Goal: Complete application form: Complete application form

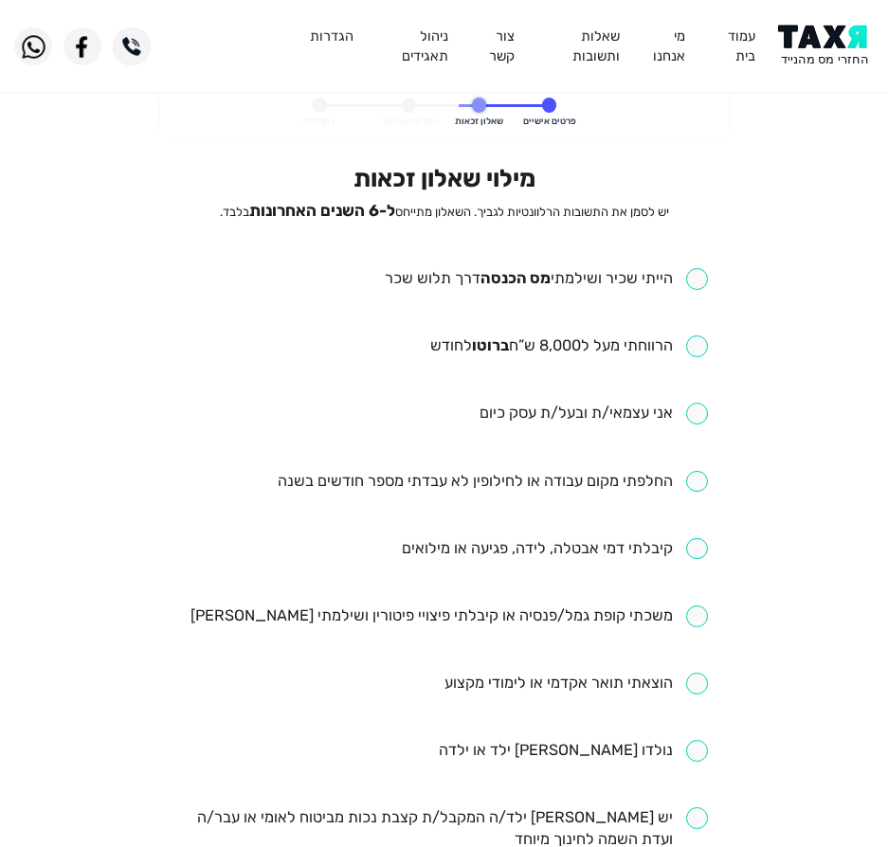
click at [611, 282] on input "checkbox" at bounding box center [546, 279] width 323 height 22
checkbox input "true"
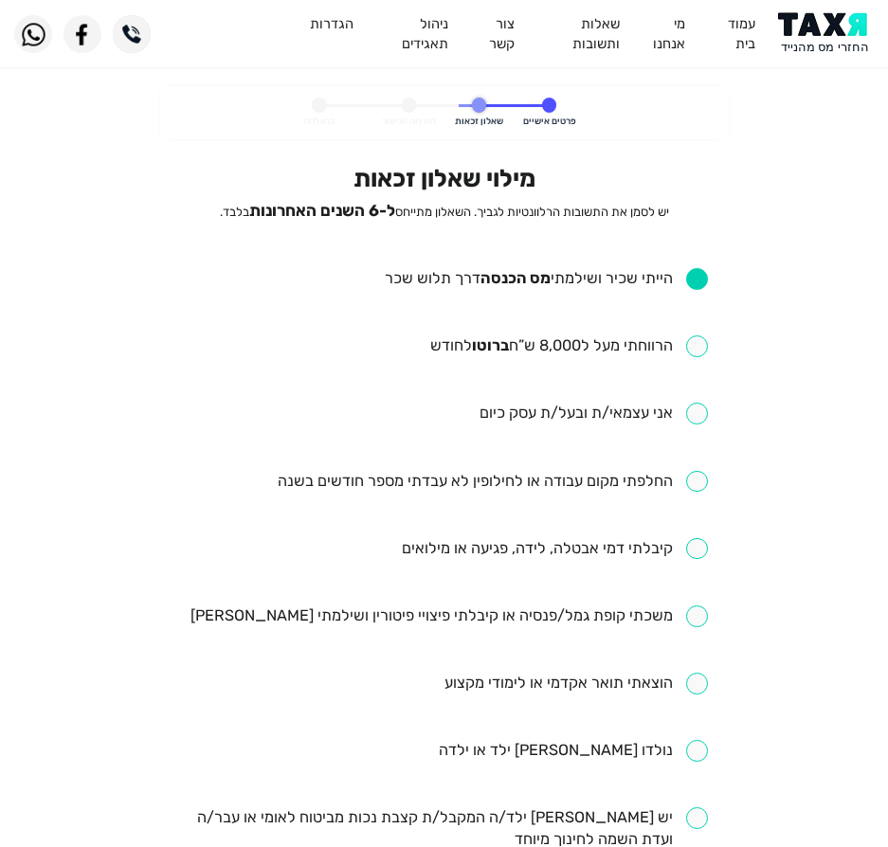
scroll to position [95, 0]
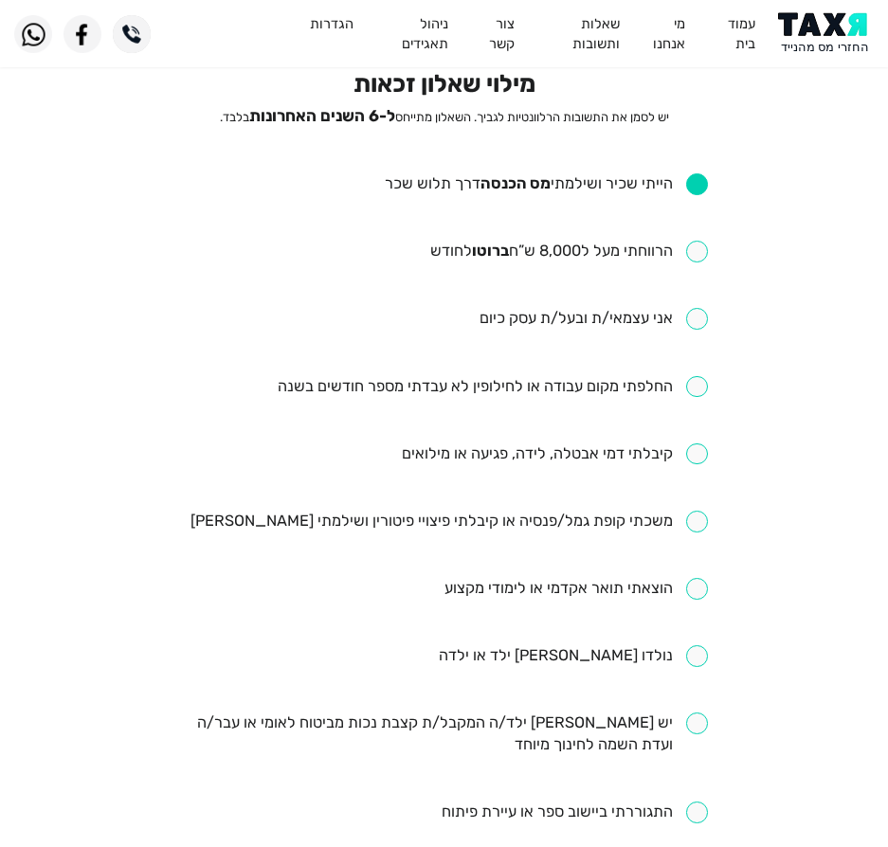
click at [590, 383] on input "checkbox" at bounding box center [493, 387] width 430 height 22
checkbox input "true"
click at [586, 261] on input "checkbox" at bounding box center [569, 252] width 278 height 22
checkbox input "true"
click at [686, 451] on input "checkbox" at bounding box center [555, 455] width 306 height 22
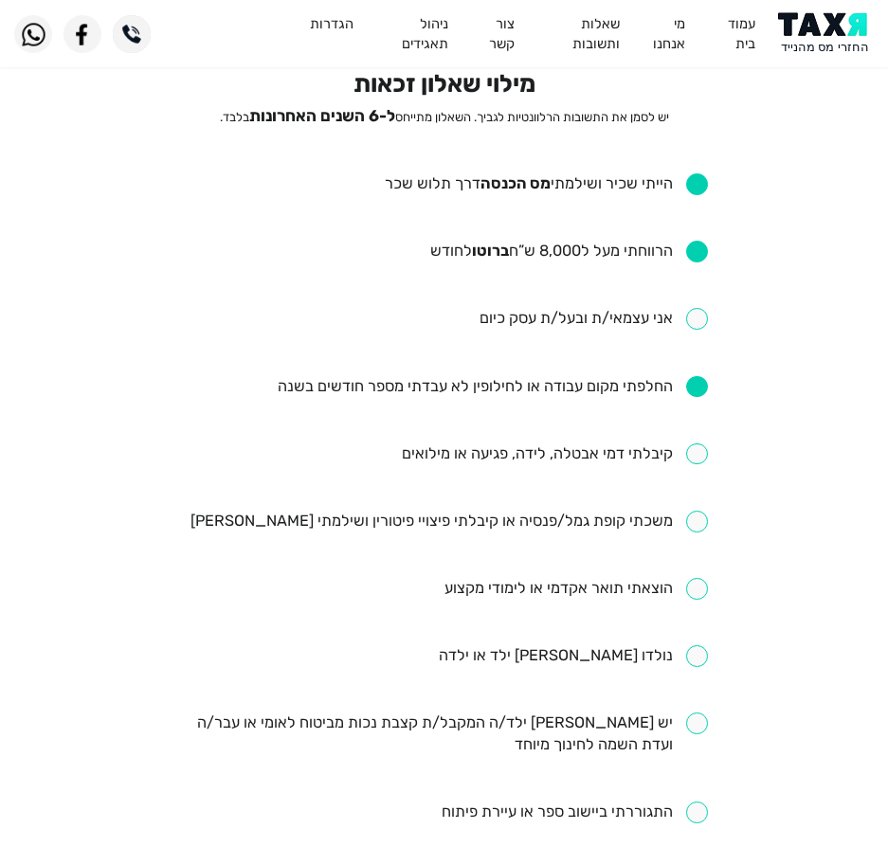
checkbox input "true"
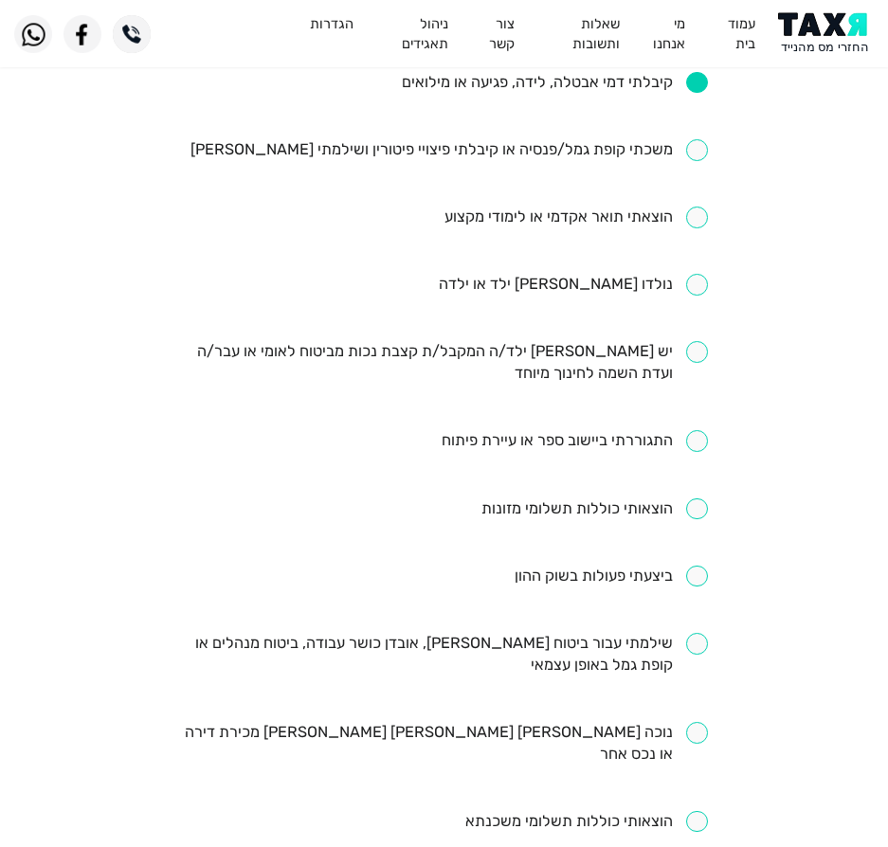
scroll to position [474, 0]
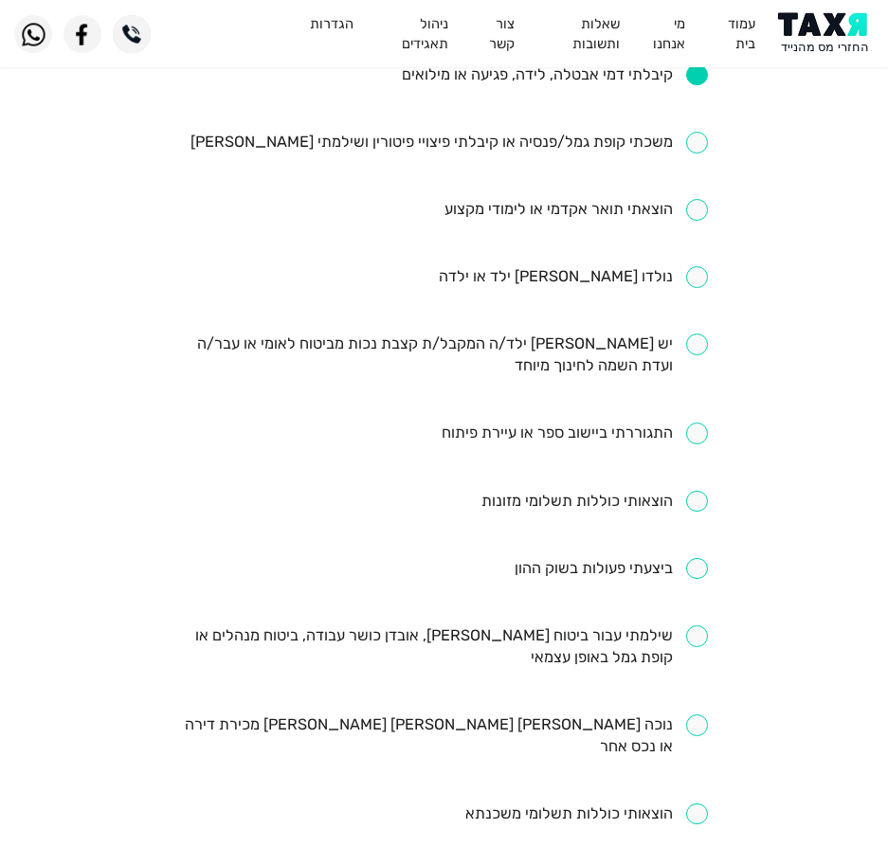
click at [607, 624] on ul "הייתי שכיר ושילמתי מס הכנסה דרך תלוש שכר הרווחתי מעל ל8,000 ש”ח ברוטו לחודש אני…" at bounding box center [444, 310] width 528 height 1032
click at [605, 635] on input "checkbox" at bounding box center [444, 648] width 528 height 44
checkbox input "true"
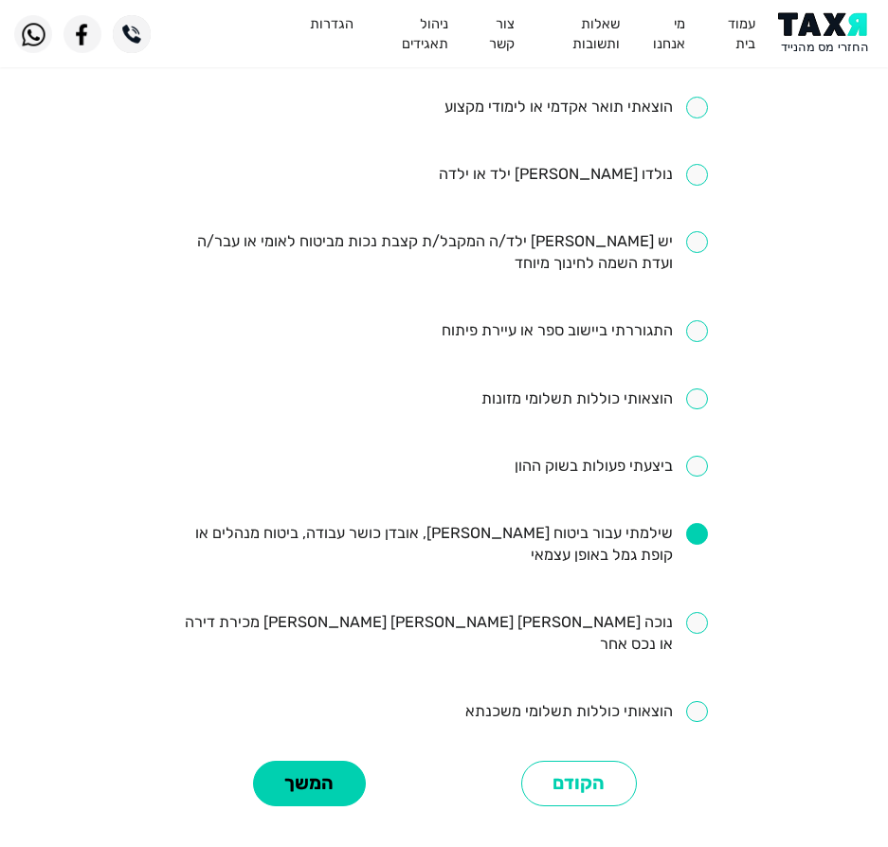
scroll to position [663, 0]
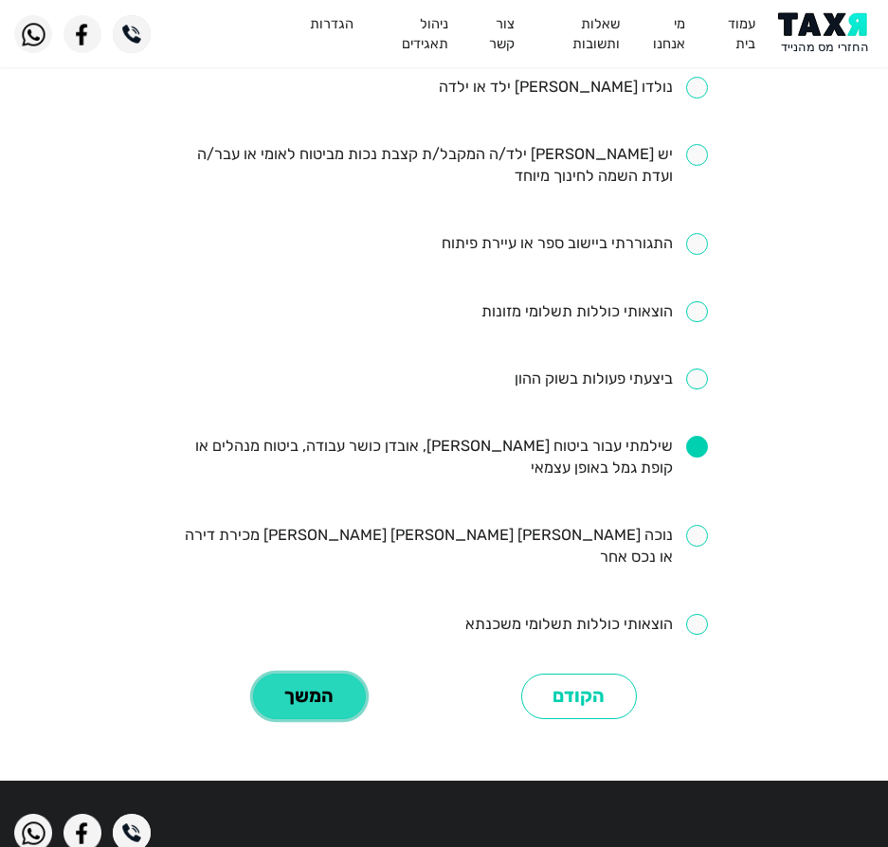
click at [298, 684] on button "המשך" at bounding box center [309, 697] width 113 height 46
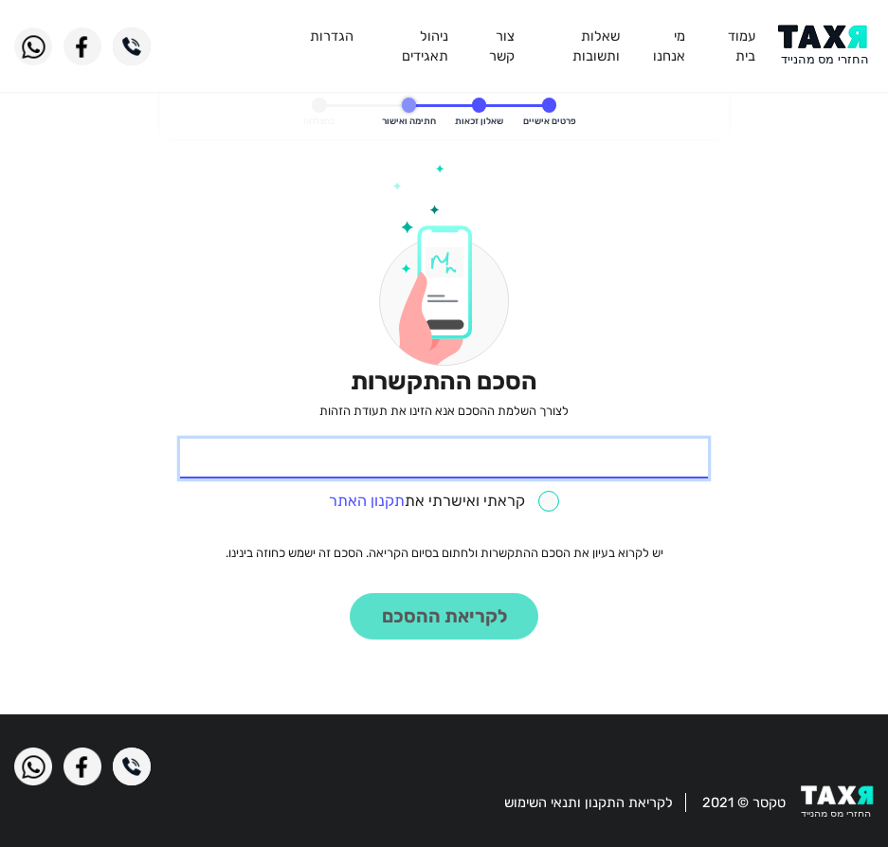
click at [434, 473] on input "* תעודת זהות" at bounding box center [444, 459] width 528 height 40
type input "319064036"
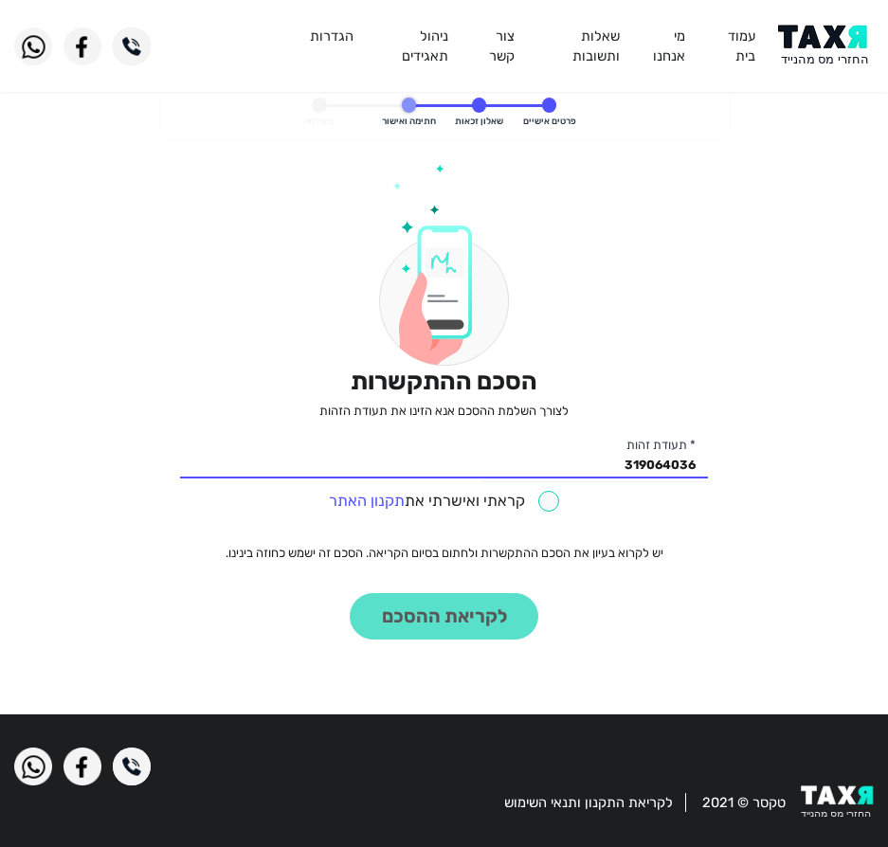
click at [554, 505] on input "checkbox" at bounding box center [444, 502] width 231 height 22
checkbox input "true"
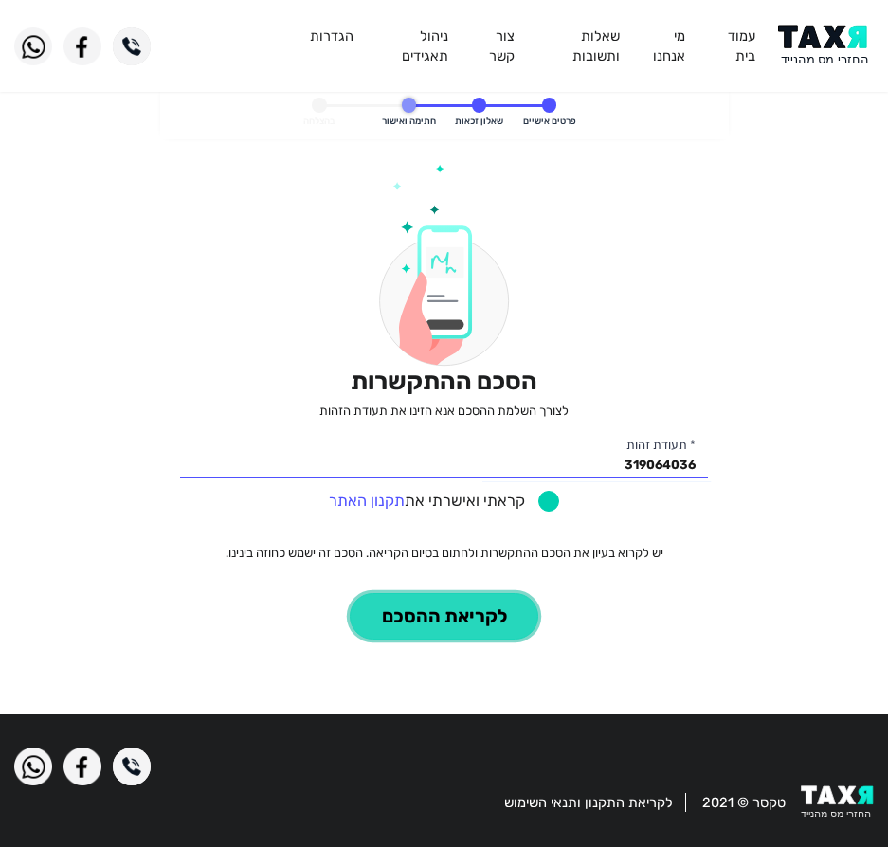
click at [472, 617] on button "לקריאת ההסכם" at bounding box center [444, 616] width 189 height 46
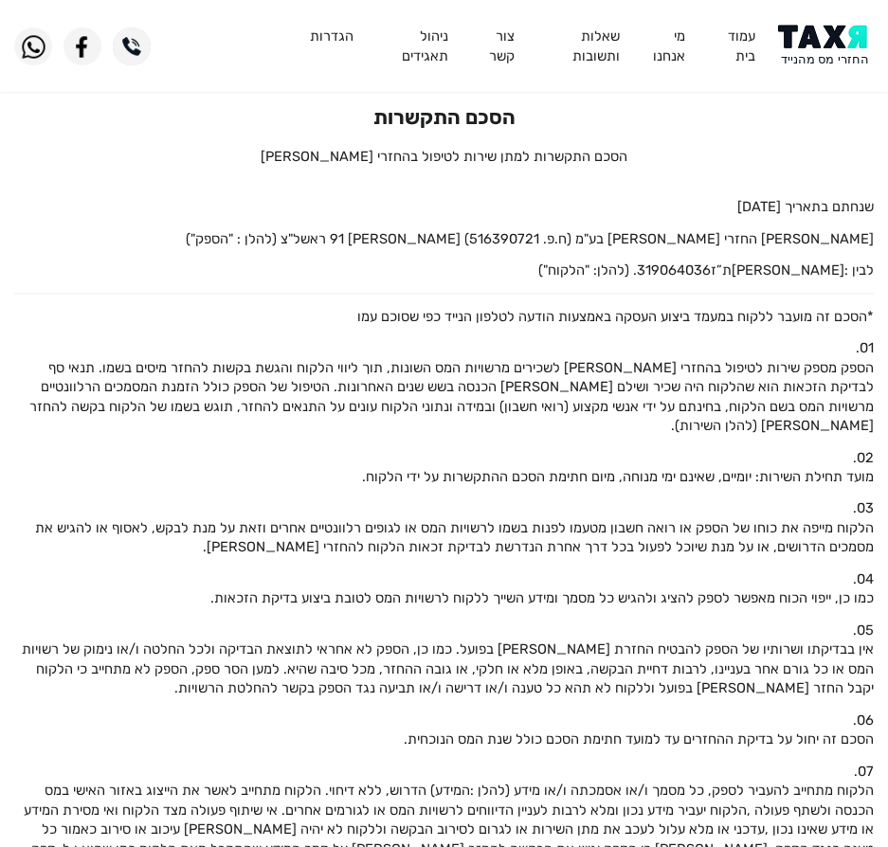
click at [812, 58] on img at bounding box center [826, 46] width 96 height 43
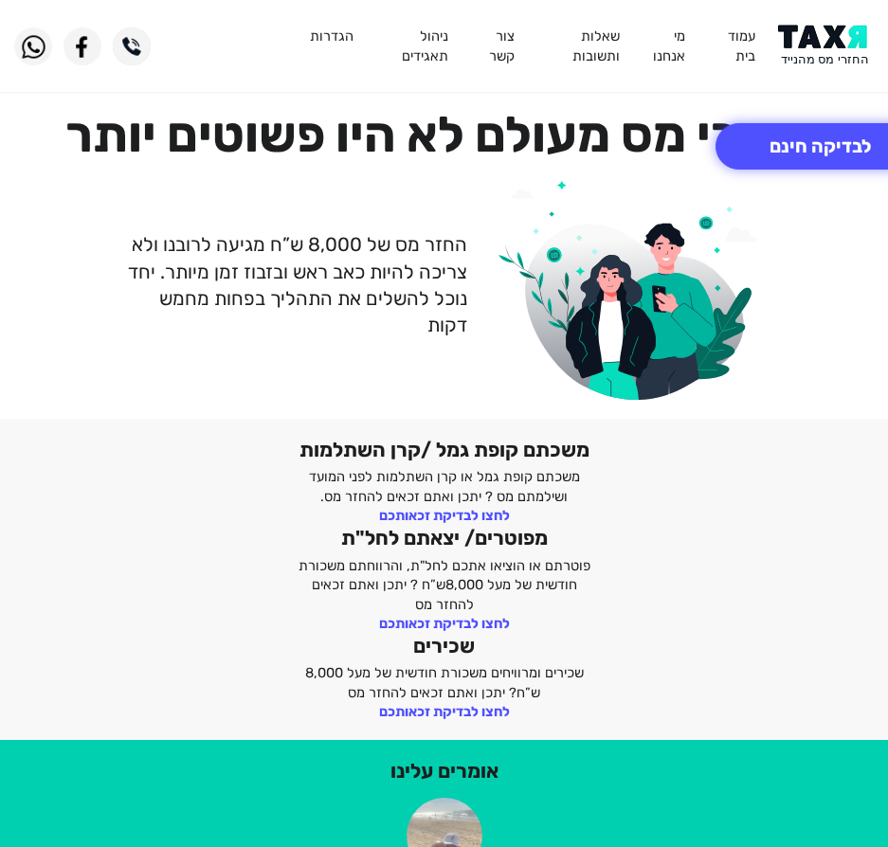
click at [797, 47] on img at bounding box center [826, 46] width 96 height 43
click at [818, 148] on button "לבדיקה חינם" at bounding box center [820, 146] width 209 height 46
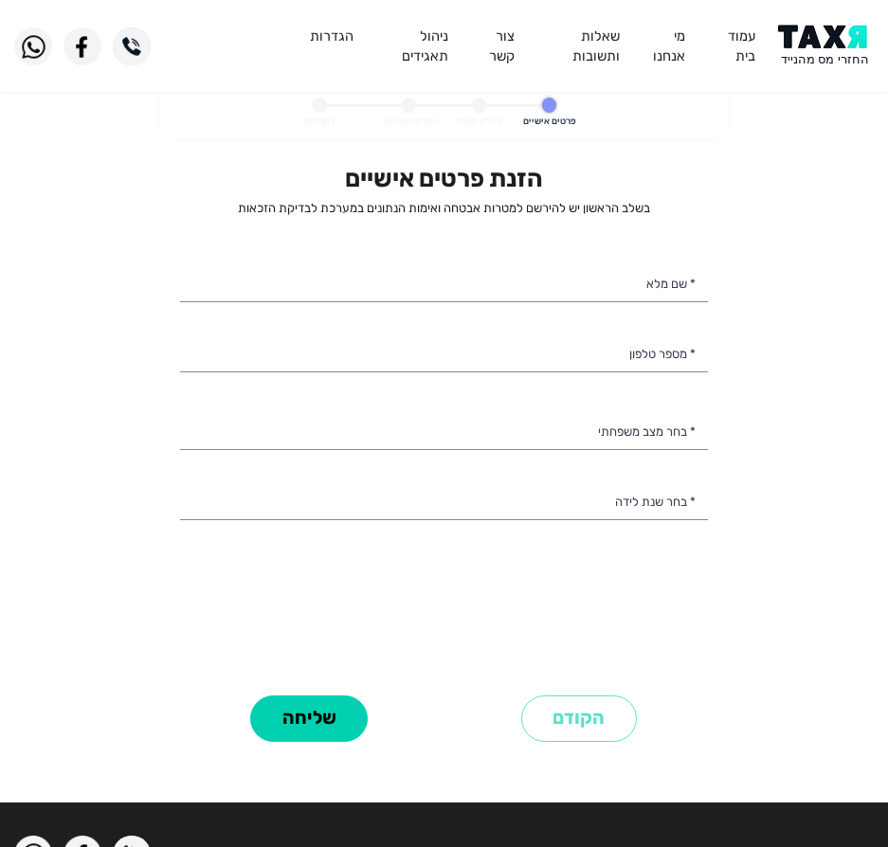
select select
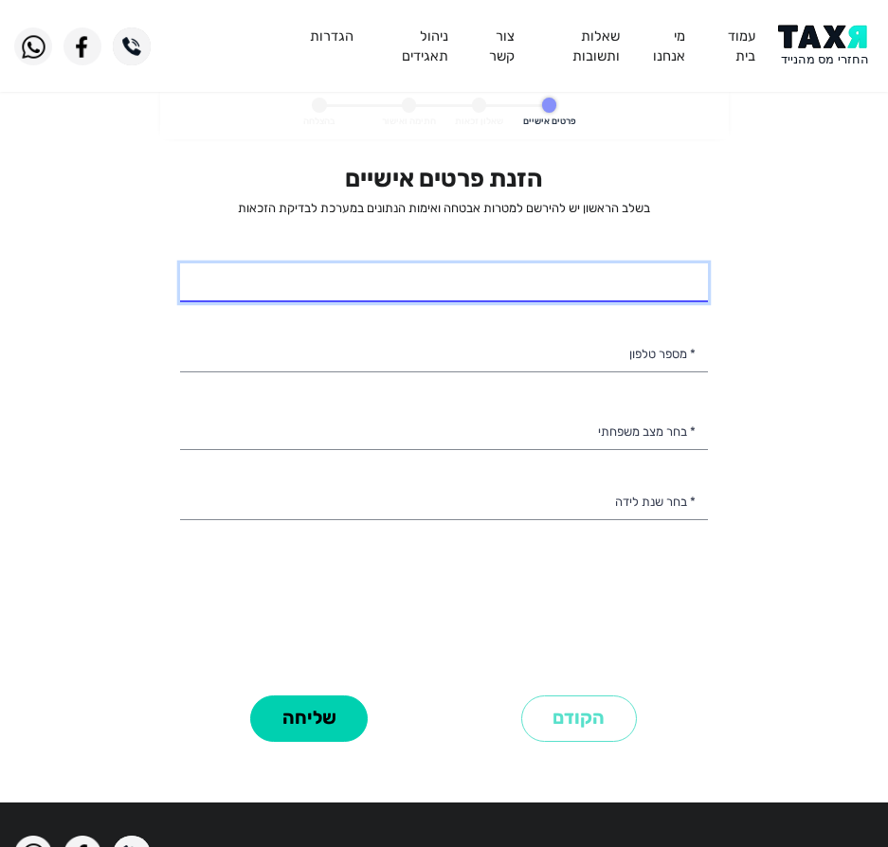
click at [615, 291] on input "* שם מלא" at bounding box center [444, 283] width 528 height 40
type input "מוחמד סוהיל"
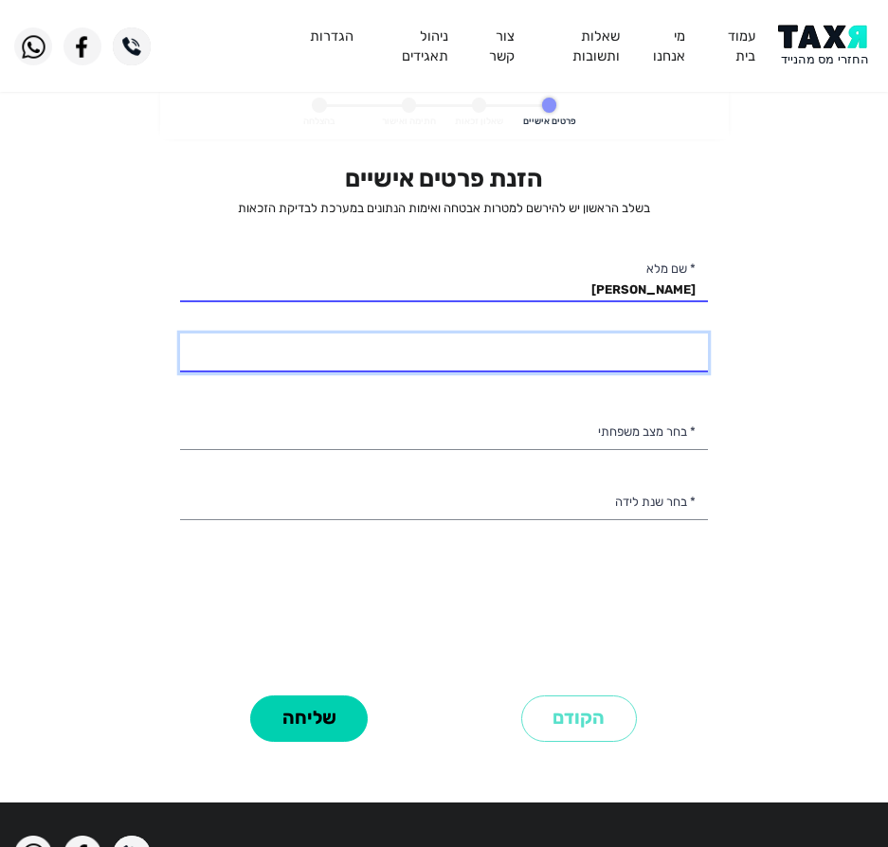
click at [604, 354] on input "* מספר טלפון" at bounding box center [444, 354] width 528 height 40
type input "053-3374010"
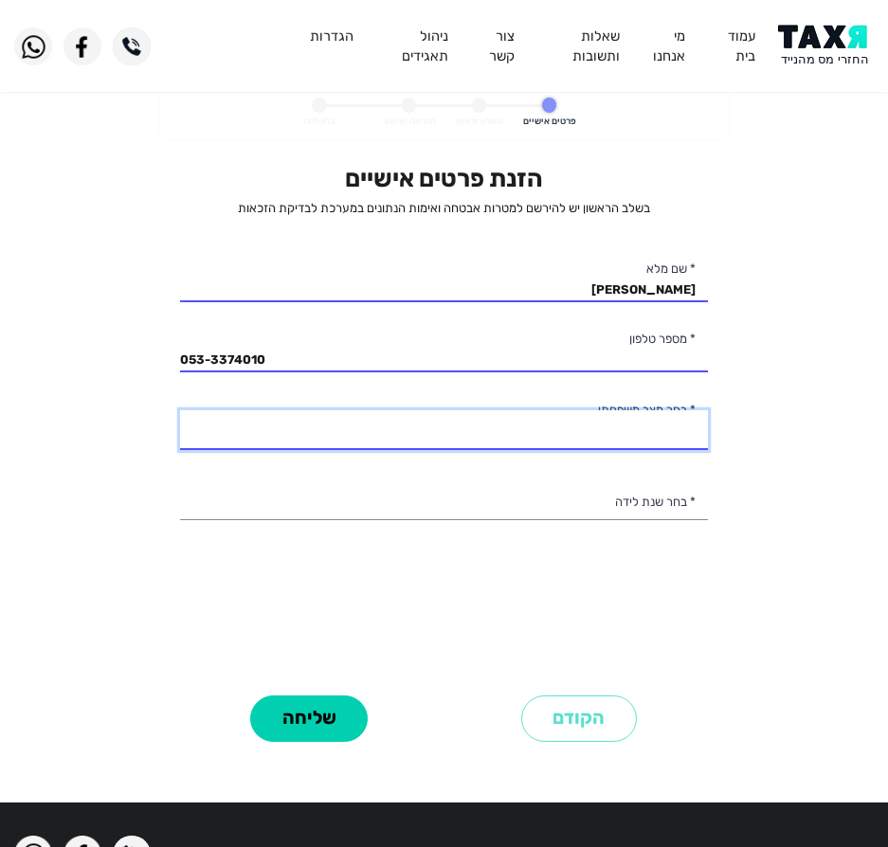
click at [586, 419] on select "רווק/ה נשוי/אה גרוש/ה אלמן/נה" at bounding box center [444, 430] width 528 height 40
select select "1: Single"
click at [180, 410] on select "רווק/ה נשוי/אה גרוש/ה אלמן/נה" at bounding box center [444, 430] width 528 height 40
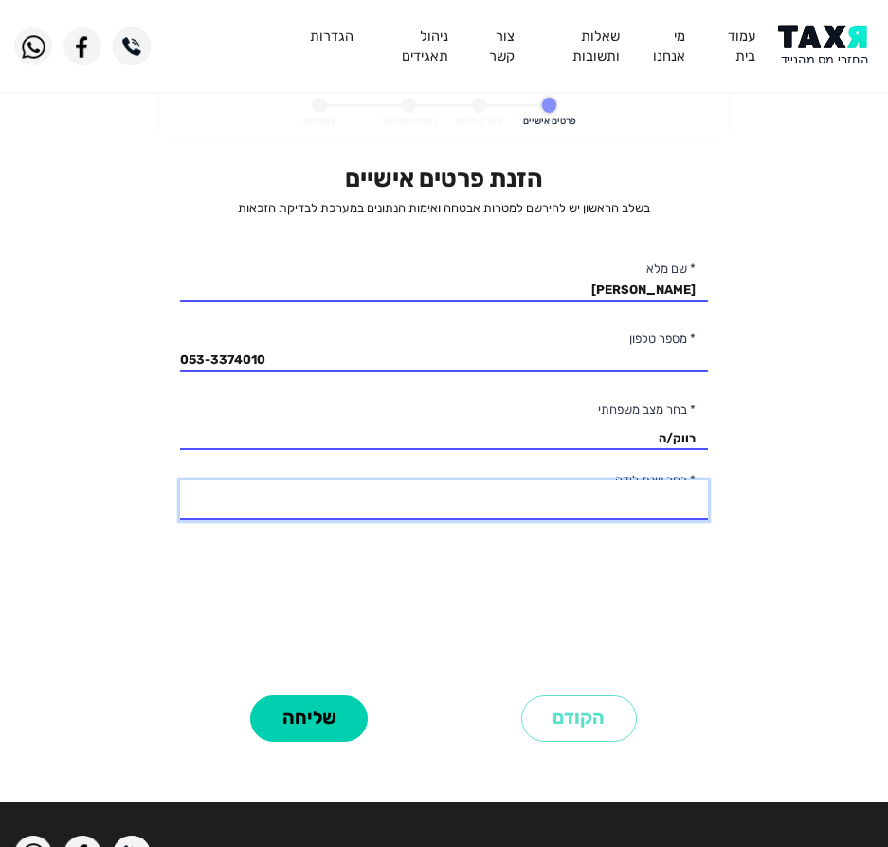
click at [643, 499] on select "2003 2002 2001 2000 1999 1998 1997 1996 1995 1994 1993 1992 1991 1990 1989 1988…" at bounding box center [444, 501] width 528 height 40
select select "3: 2001"
click at [180, 481] on select "2003 2002 2001 2000 1999 1998 1997 1996 1995 1994 1993 1992 1991 1990 1989 1988…" at bounding box center [444, 501] width 528 height 40
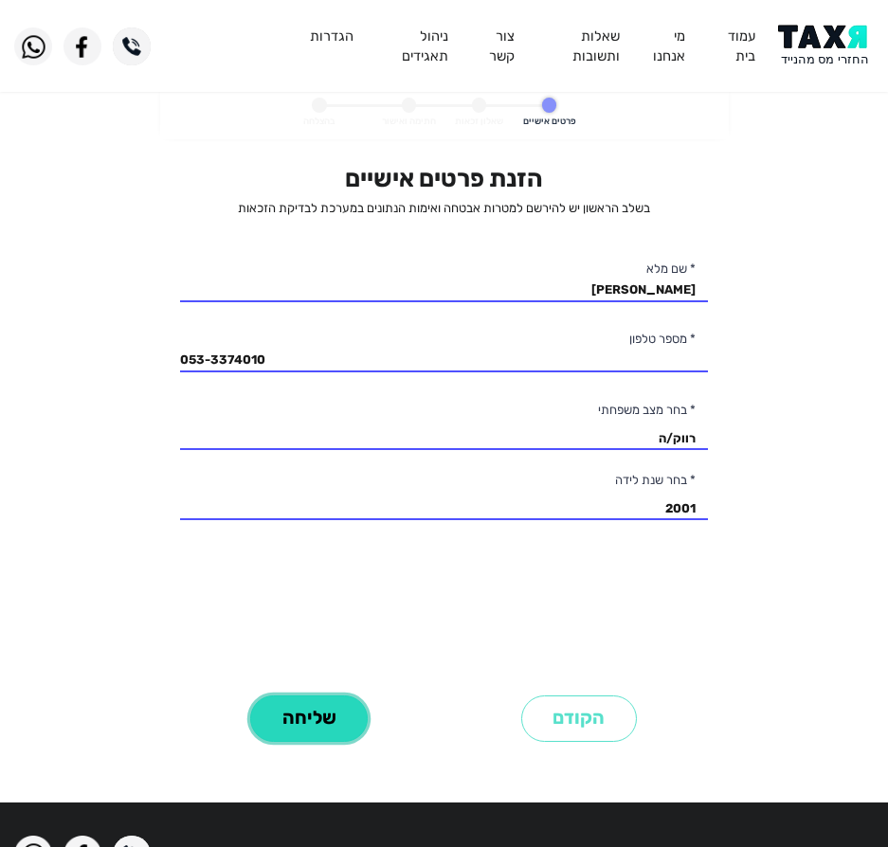
click at [335, 708] on button "שליחה" at bounding box center [309, 719] width 118 height 46
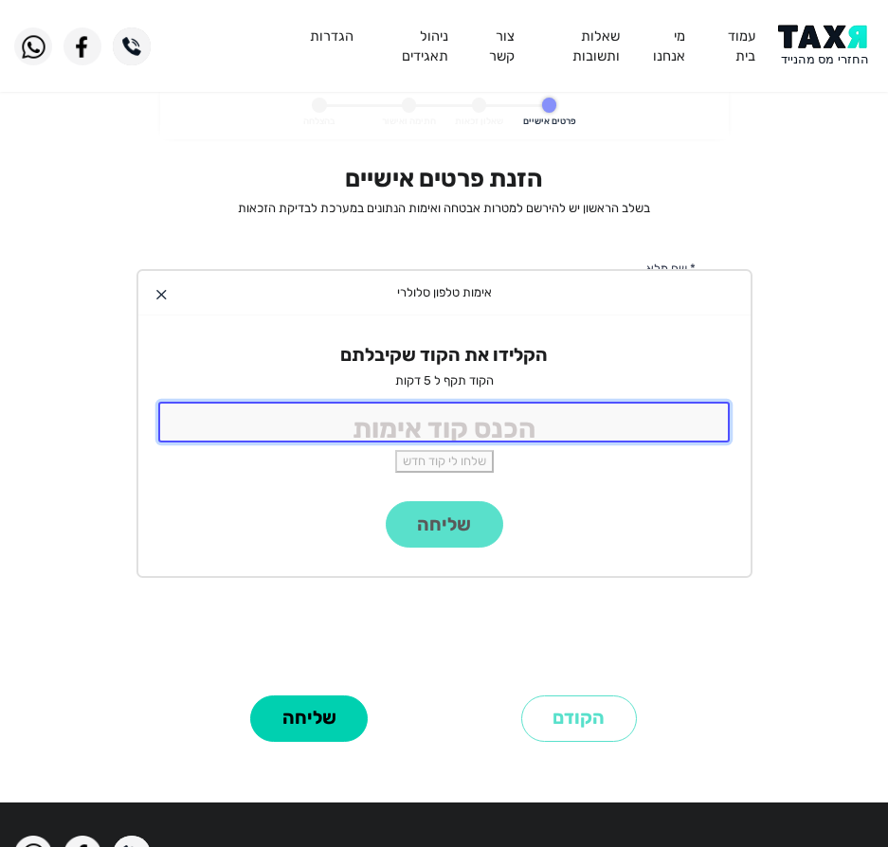
click at [486, 410] on input "tel" at bounding box center [444, 422] width 572 height 41
type input "9988"
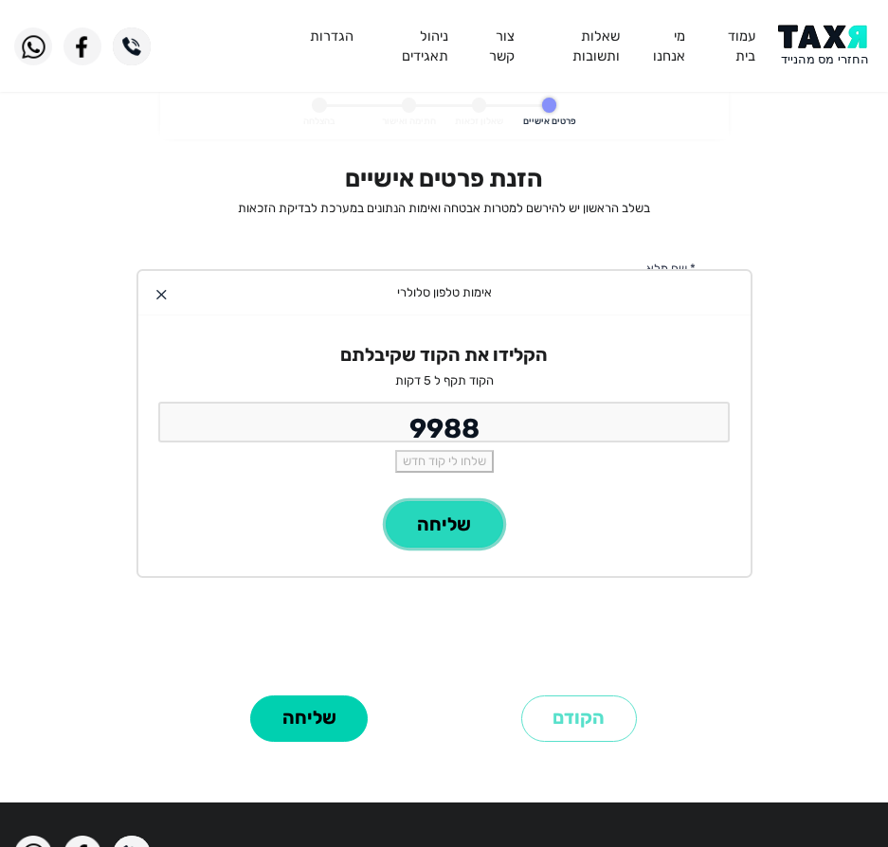
click at [401, 531] on button "שליחה" at bounding box center [445, 524] width 118 height 46
